Goal: Task Accomplishment & Management: Use online tool/utility

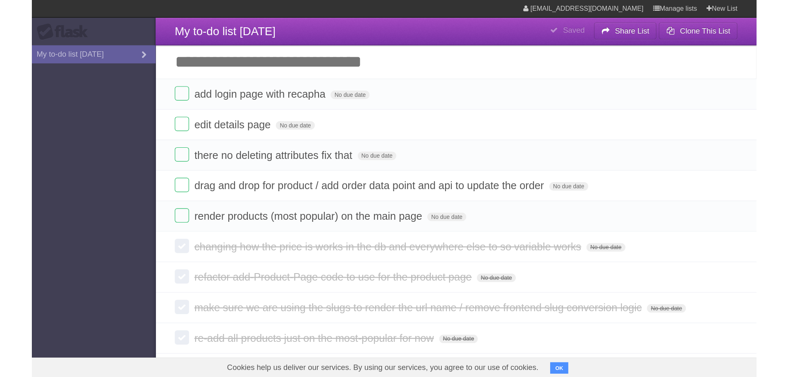
scroll to position [5, 0]
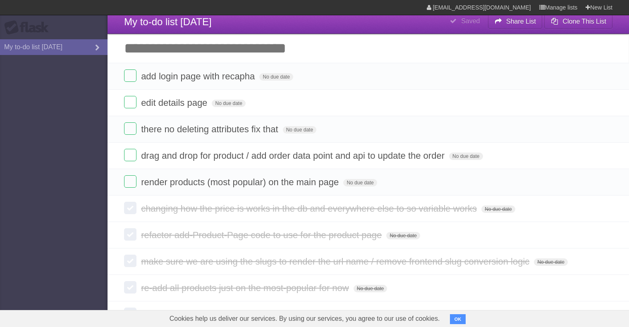
drag, startPoint x: 215, startPoint y: 52, endPoint x: 211, endPoint y: 52, distance: 4.2
click at [215, 52] on input "Add another task" at bounding box center [368, 48] width 521 height 29
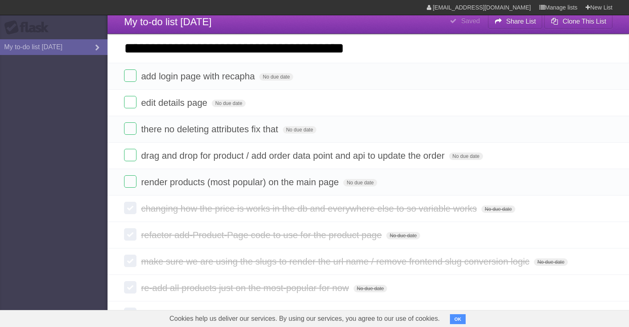
type input "**********"
click input "*********" at bounding box center [0, 0] width 0 height 0
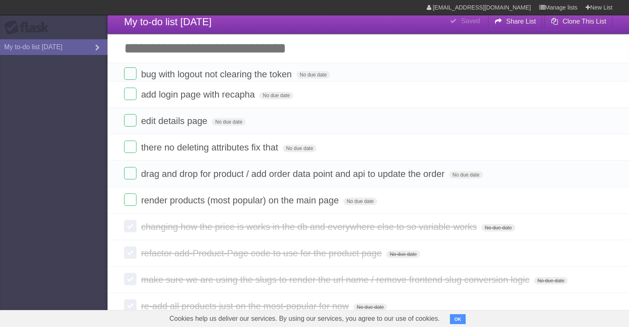
drag, startPoint x: 404, startPoint y: 52, endPoint x: 410, endPoint y: 55, distance: 6.5
click at [404, 52] on input "Add another task" at bounding box center [368, 48] width 521 height 29
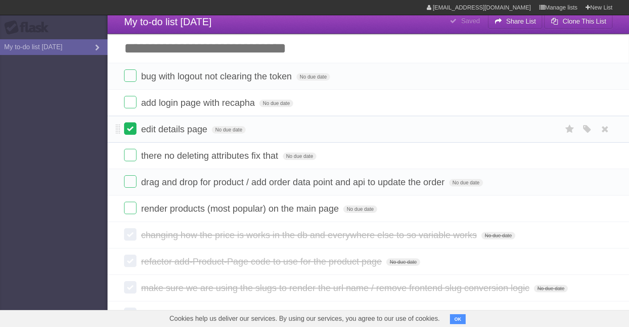
click at [131, 131] on label at bounding box center [130, 128] width 12 height 12
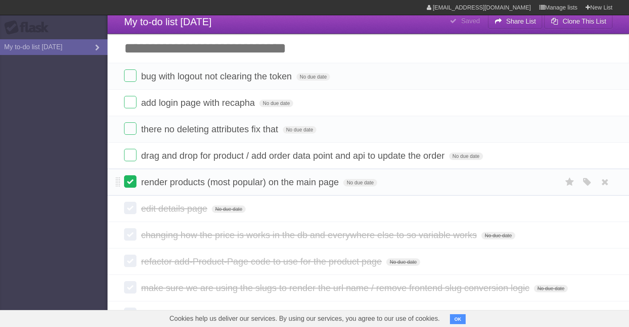
click at [130, 181] on label at bounding box center [130, 181] width 12 height 12
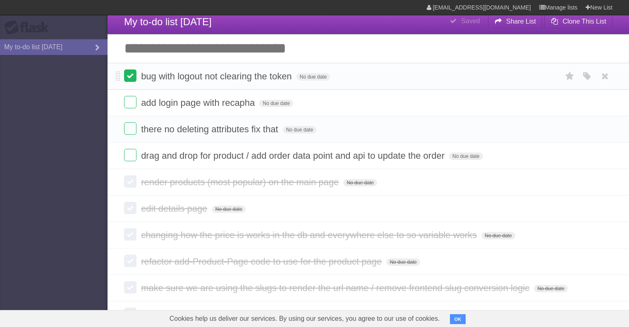
click at [128, 79] on label at bounding box center [130, 75] width 12 height 12
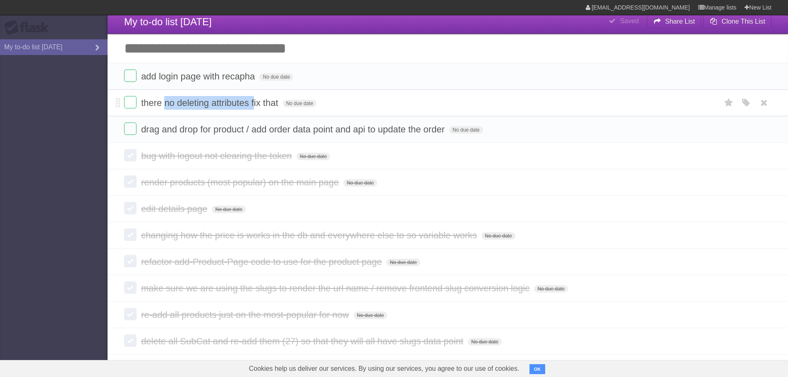
drag, startPoint x: 166, startPoint y: 105, endPoint x: 253, endPoint y: 98, distance: 87.5
click at [253, 98] on form "there no deleting attributes fix that No due date White Red Blue Green Purple O…" at bounding box center [447, 103] width 647 height 14
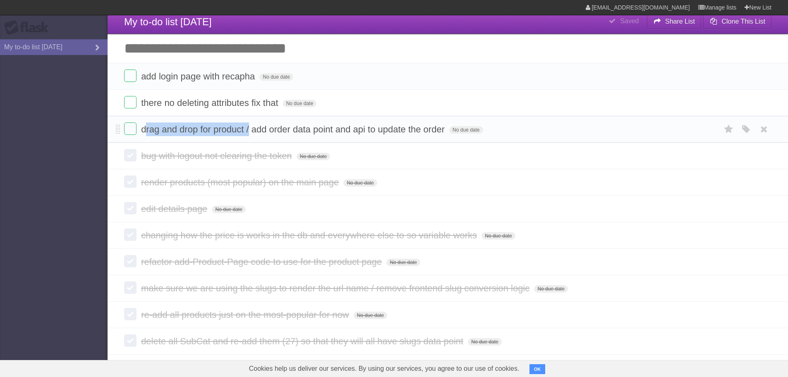
drag, startPoint x: 144, startPoint y: 131, endPoint x: 249, endPoint y: 131, distance: 105.4
click at [249, 131] on span "drag and drop for product / add order data point and api to update the order" at bounding box center [294, 129] width 306 height 10
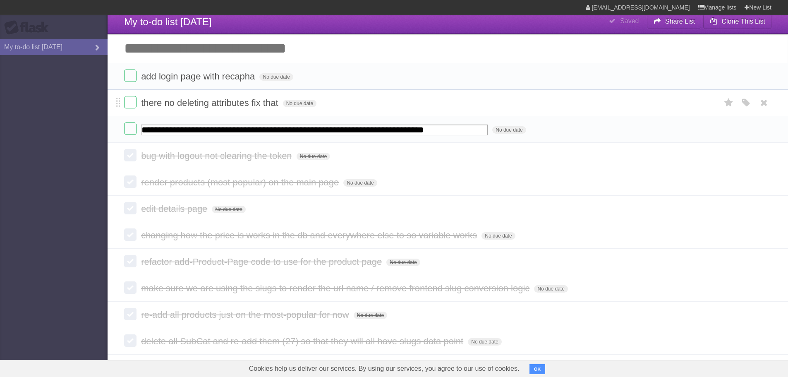
click at [467, 105] on form "there no deleting attributes fix that No due date White Red Blue Green Purple O…" at bounding box center [447, 103] width 647 height 14
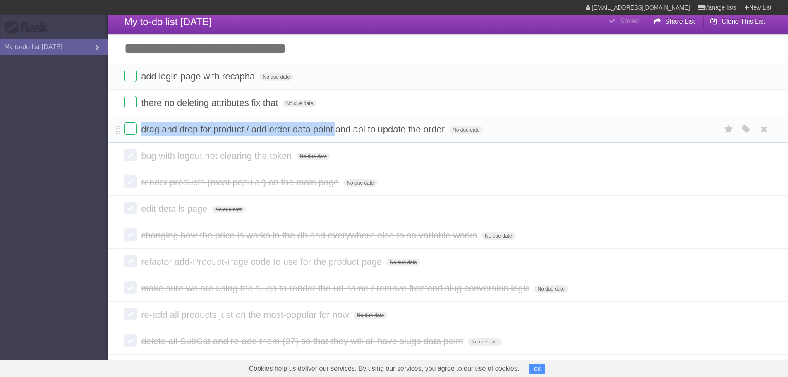
drag, startPoint x: 273, startPoint y: 129, endPoint x: 140, endPoint y: 124, distance: 133.7
click at [140, 124] on form "drag and drop for product / add order data point and api to update the order No…" at bounding box center [447, 129] width 647 height 14
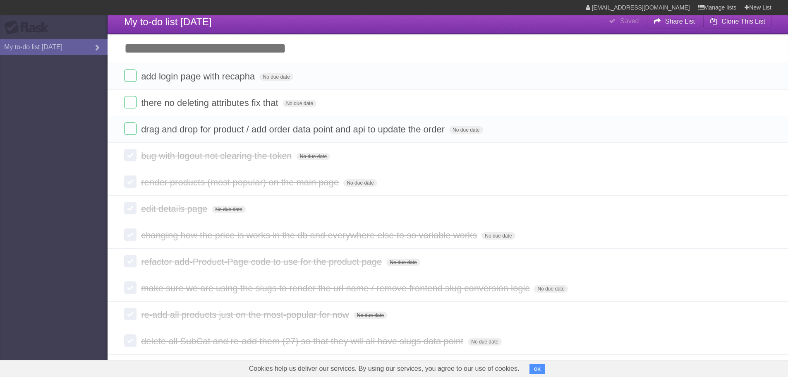
click at [368, 15] on section "[EMAIL_ADDRESS][DOMAIN_NAME] Manage lists New List" at bounding box center [394, 7] width 788 height 15
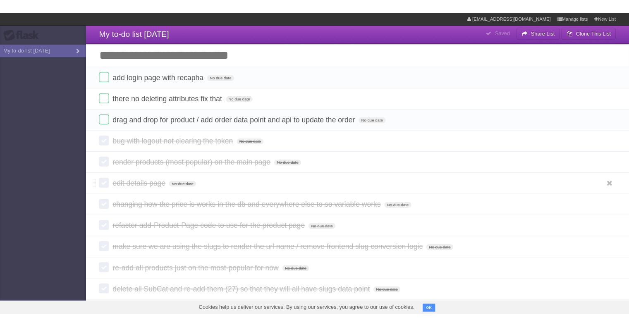
scroll to position [0, 0]
